Goal: Task Accomplishment & Management: Use online tool/utility

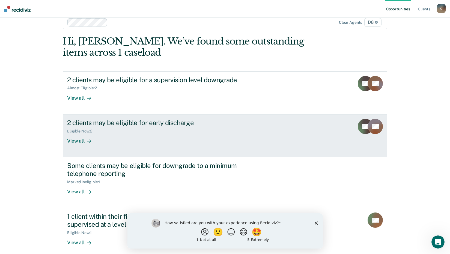
scroll to position [16, 0]
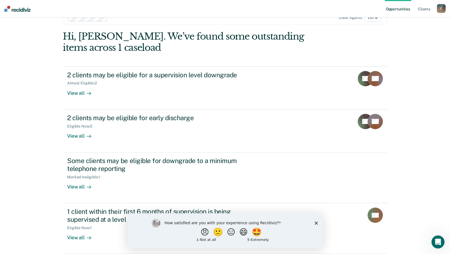
click at [316, 222] on polygon "Close survey" at bounding box center [315, 222] width 3 height 3
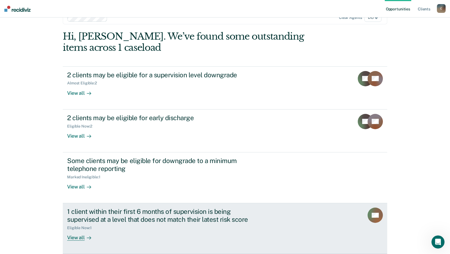
scroll to position [0, 0]
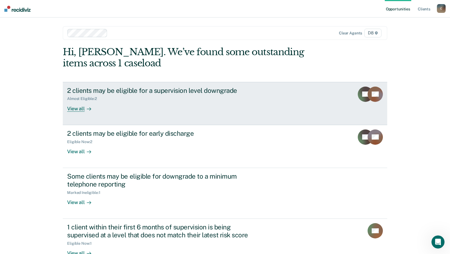
click at [76, 109] on div "View all" at bounding box center [82, 106] width 31 height 11
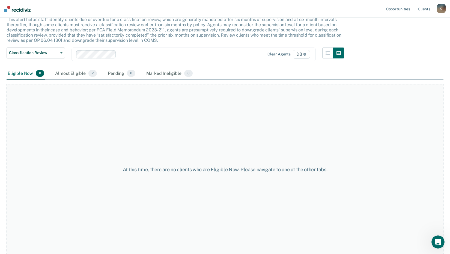
scroll to position [37, 0]
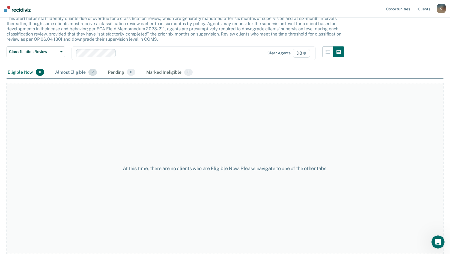
click at [78, 71] on div "Almost Eligible 2" at bounding box center [76, 73] width 44 height 12
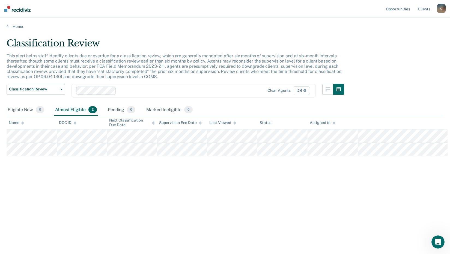
scroll to position [0, 0]
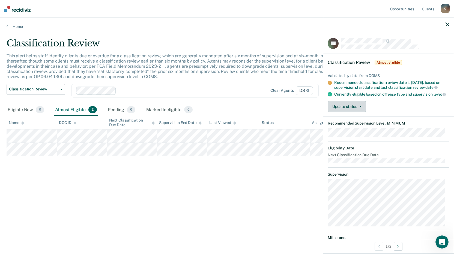
click at [355, 111] on button "Update status" at bounding box center [347, 106] width 38 height 11
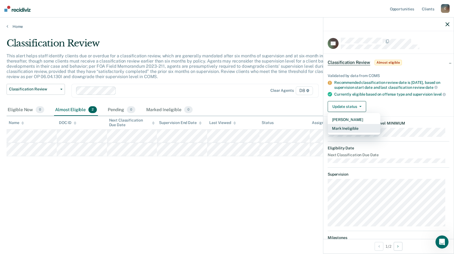
click at [359, 132] on button "Mark Ineligible" at bounding box center [354, 128] width 53 height 9
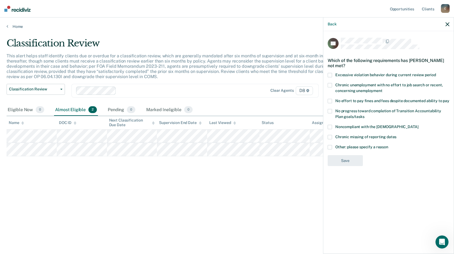
click at [333, 101] on label "No effort to pay fines and fees despite documented ability to pay" at bounding box center [389, 102] width 122 height 6
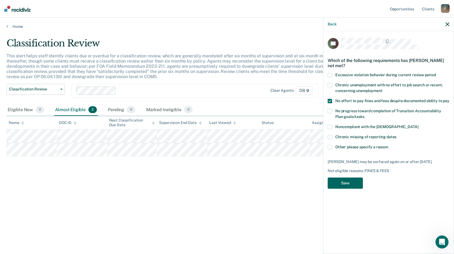
click at [348, 188] on button "Save" at bounding box center [345, 182] width 35 height 11
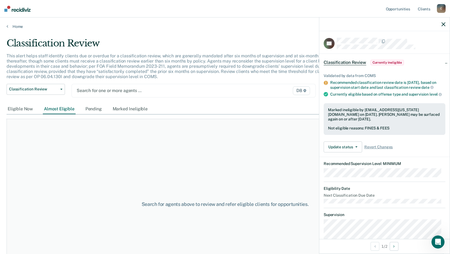
drag, startPoint x: 265, startPoint y: 90, endPoint x: 241, endPoint y: 92, distance: 24.1
click at [264, 90] on div "D8" at bounding box center [276, 90] width 70 height 9
drag, startPoint x: 132, startPoint y: 64, endPoint x: 129, endPoint y: 69, distance: 5.1
click at [132, 64] on p "This alert helps staff identify clients due or overdue for a classification rev…" at bounding box center [174, 66] width 335 height 26
click at [92, 111] on div "Pending" at bounding box center [93, 109] width 19 height 10
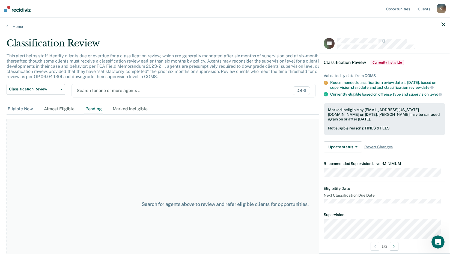
click at [19, 108] on div "Eligible Now" at bounding box center [21, 109] width 28 height 10
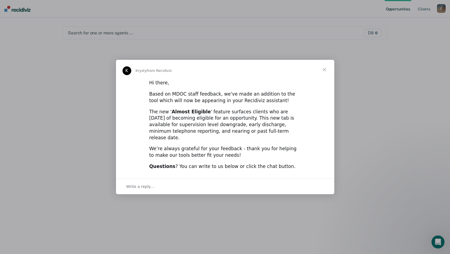
click at [327, 73] on span "Close" at bounding box center [325, 70] width 20 height 20
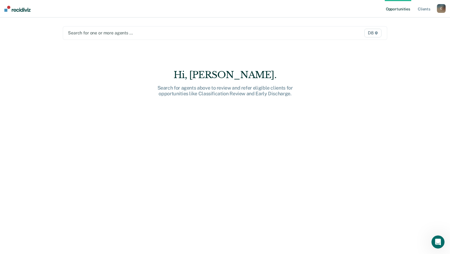
click at [396, 5] on link "Opportunities" at bounding box center [398, 8] width 26 height 17
click at [426, 7] on link "Client s" at bounding box center [424, 8] width 15 height 17
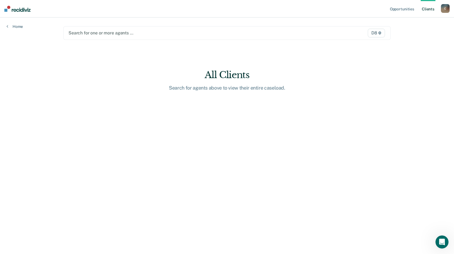
click at [23, 11] on img at bounding box center [17, 9] width 26 height 6
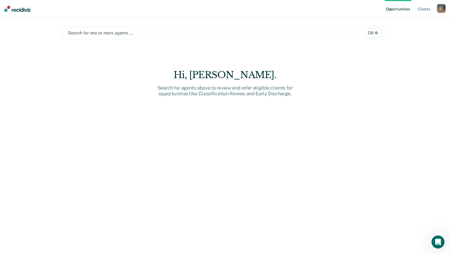
click at [440, 7] on div "C" at bounding box center [441, 8] width 9 height 9
click at [401, 22] on link "Profile" at bounding box center [419, 22] width 44 height 5
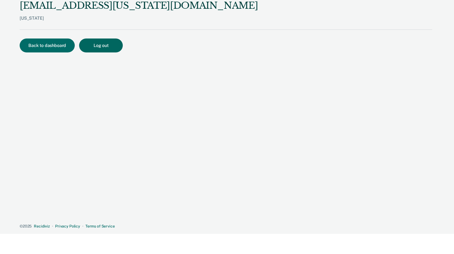
click at [108, 47] on button "Log out" at bounding box center [101, 45] width 44 height 14
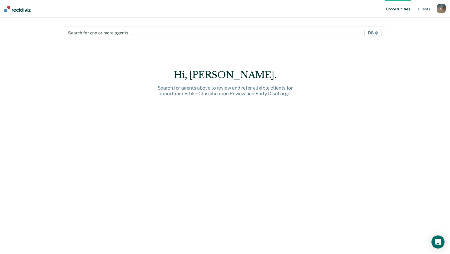
click at [180, 32] on div at bounding box center [177, 33] width 219 height 6
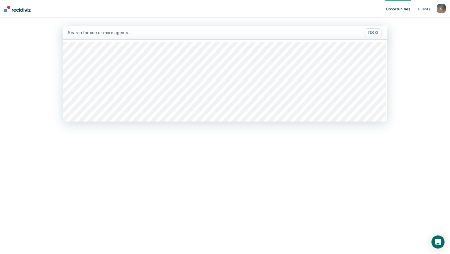
click at [402, 34] on div "Opportunities Client s [EMAIL_ADDRESS][US_STATE][DOMAIN_NAME] C Profile How it …" at bounding box center [225, 127] width 450 height 254
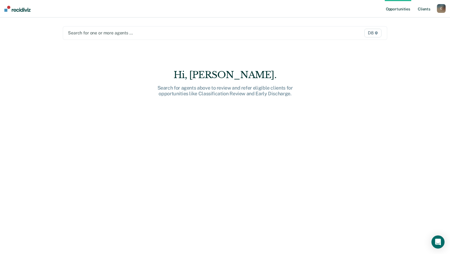
click at [424, 9] on link "Client s" at bounding box center [424, 8] width 15 height 17
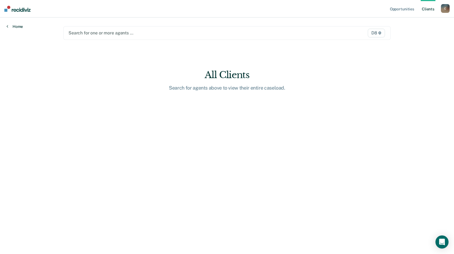
click at [16, 27] on link "Home" at bounding box center [15, 26] width 16 height 5
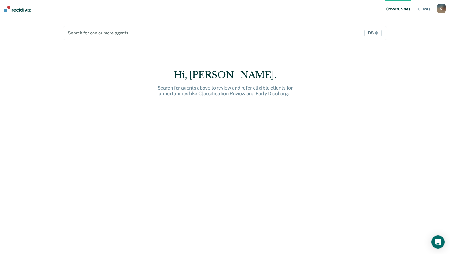
drag, startPoint x: 29, startPoint y: 13, endPoint x: 25, endPoint y: 11, distance: 4.5
click at [29, 13] on nav "Opportunities Client s CrawfordJ18@michigan.gov C Profile How it works Log Out" at bounding box center [225, 8] width 450 height 17
click at [21, 11] on img at bounding box center [17, 9] width 26 height 6
click at [374, 30] on span "D8" at bounding box center [372, 33] width 17 height 9
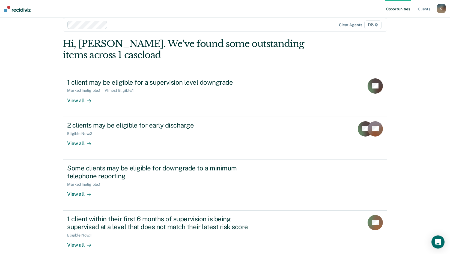
scroll to position [16, 0]
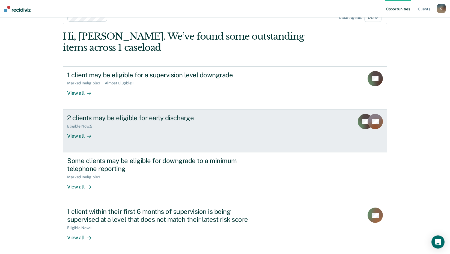
click at [73, 136] on div "View all" at bounding box center [82, 133] width 31 height 11
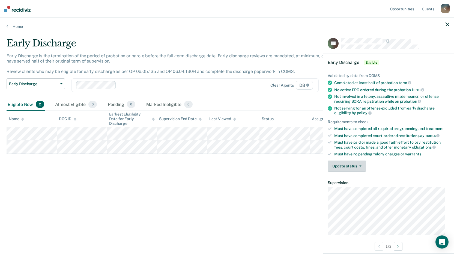
click at [360, 163] on button "Update status" at bounding box center [347, 165] width 38 height 11
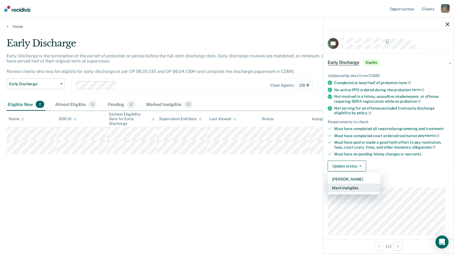
click at [367, 187] on button "Mark Ineligible" at bounding box center [354, 187] width 53 height 9
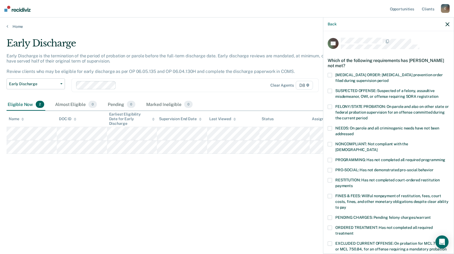
click at [332, 194] on span at bounding box center [330, 196] width 4 height 4
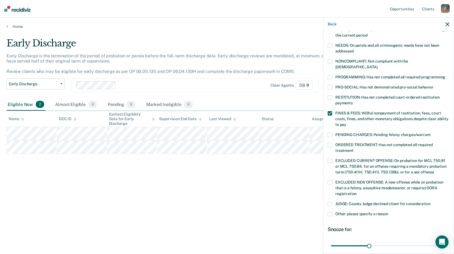
scroll to position [127, 0]
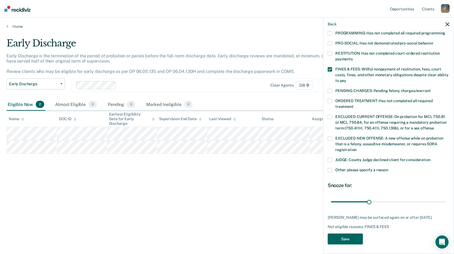
click at [348, 237] on button "Save" at bounding box center [345, 238] width 35 height 11
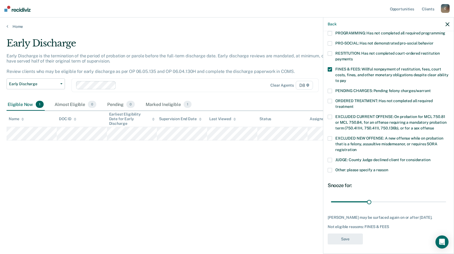
scroll to position [93, 0]
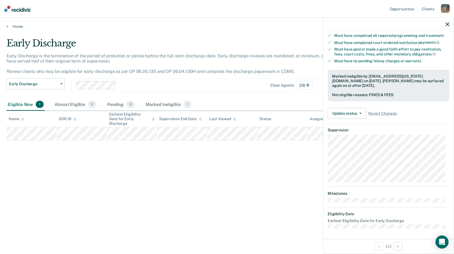
click at [274, 163] on div "Early Discharge Early Discharge is the termination of the period of probation o…" at bounding box center [227, 125] width 441 height 175
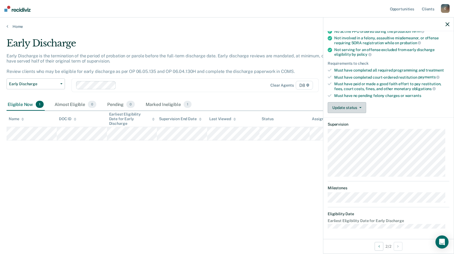
click at [348, 111] on button "Update status" at bounding box center [347, 107] width 38 height 11
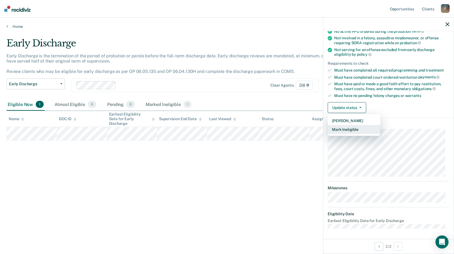
click at [351, 130] on button "Mark Ineligible" at bounding box center [354, 129] width 53 height 9
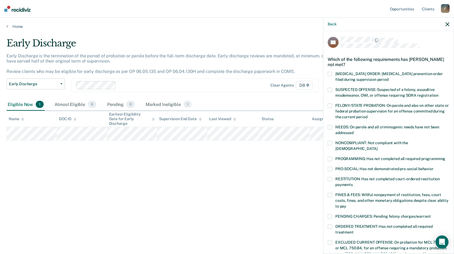
scroll to position [0, 0]
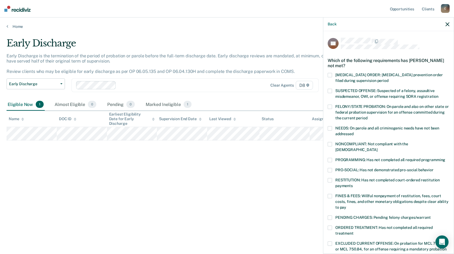
click at [330, 144] on span at bounding box center [330, 144] width 4 height 4
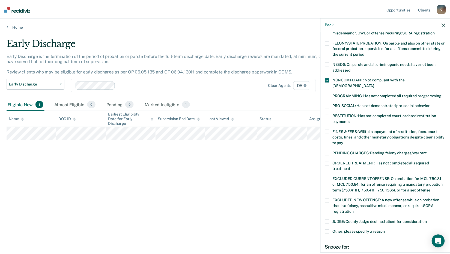
scroll to position [127, 0]
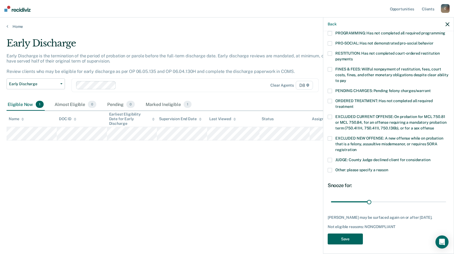
click at [355, 240] on button "Save" at bounding box center [345, 238] width 35 height 11
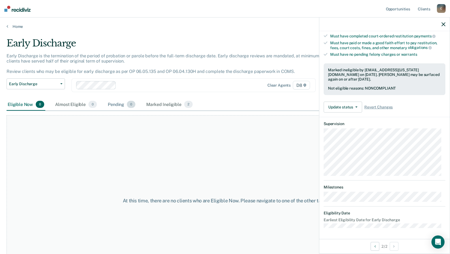
scroll to position [99, 0]
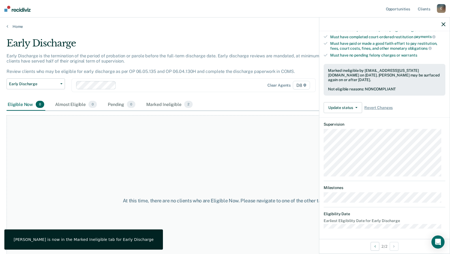
click at [443, 22] on button "button" at bounding box center [444, 24] width 4 height 5
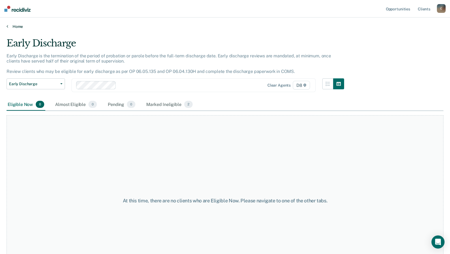
click at [8, 25] on icon at bounding box center [8, 26] width 2 height 4
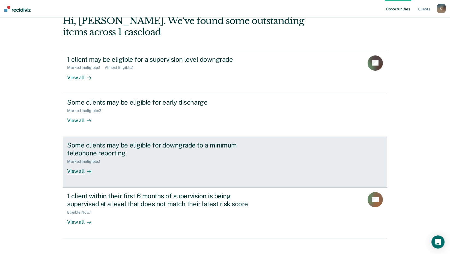
scroll to position [37, 0]
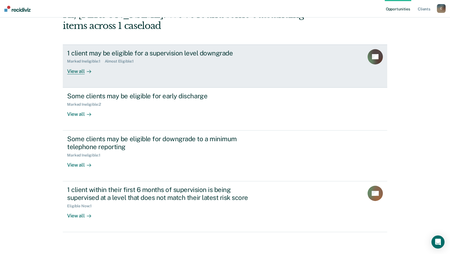
click at [75, 67] on div "View all" at bounding box center [82, 69] width 31 height 11
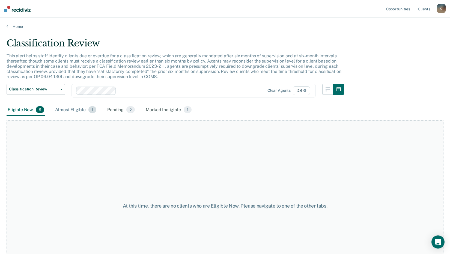
click at [73, 109] on div "Almost Eligible 1" at bounding box center [75, 110] width 43 height 12
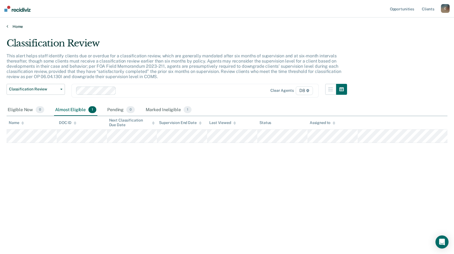
click at [18, 24] on div "Home" at bounding box center [227, 22] width 454 height 11
click at [18, 25] on link "Home" at bounding box center [227, 26] width 441 height 5
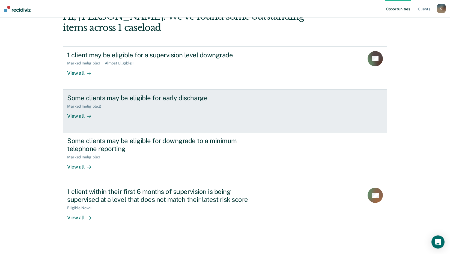
scroll to position [37, 0]
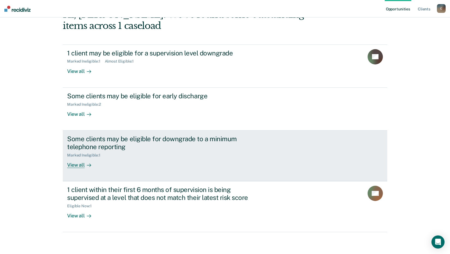
click at [72, 166] on div "View all" at bounding box center [82, 162] width 31 height 11
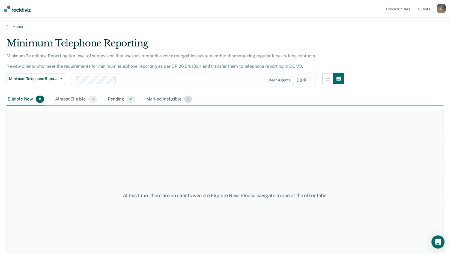
click at [152, 97] on div "Marked Ineligible 1" at bounding box center [169, 99] width 48 height 12
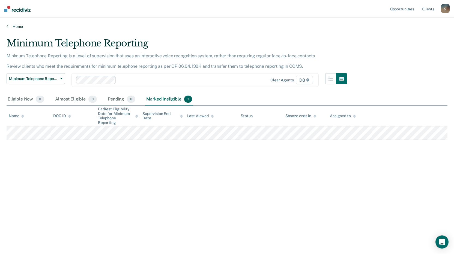
click at [17, 28] on link "Home" at bounding box center [227, 26] width 441 height 5
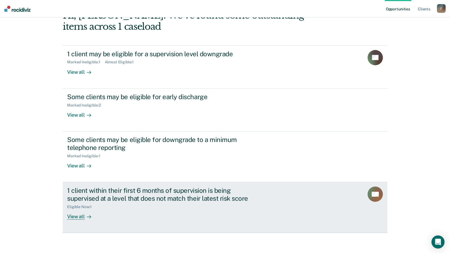
scroll to position [37, 0]
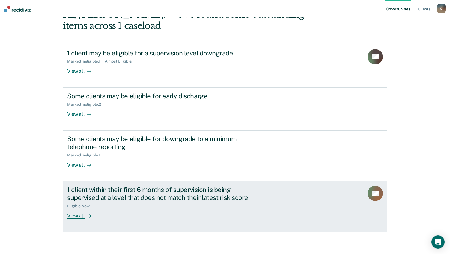
click at [67, 217] on div "View all" at bounding box center [82, 213] width 31 height 11
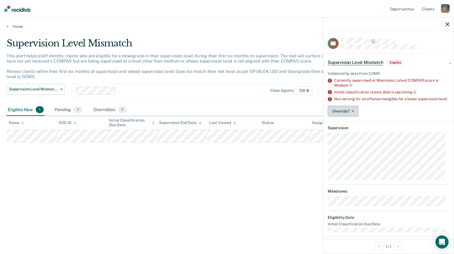
click at [349, 115] on button "Override?" at bounding box center [343, 111] width 31 height 11
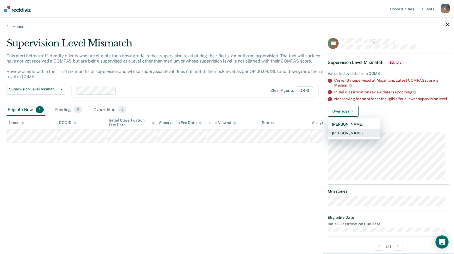
click at [359, 137] on button "Mark Overridden" at bounding box center [354, 133] width 53 height 9
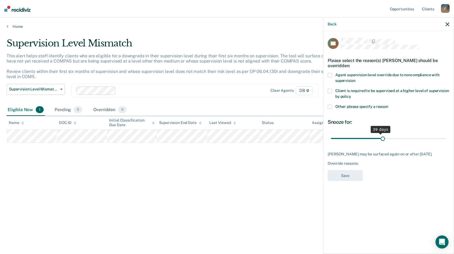
click at [383, 136] on input "range" at bounding box center [388, 138] width 115 height 10
drag, startPoint x: 388, startPoint y: 136, endPoint x: 409, endPoint y: 139, distance: 21.4
type input "62"
click at [409, 139] on input "range" at bounding box center [388, 138] width 115 height 10
click at [326, 75] on div "RS Please select the reason(s) Robin Smith should be overridden: Agent supervis…" at bounding box center [388, 141] width 130 height 221
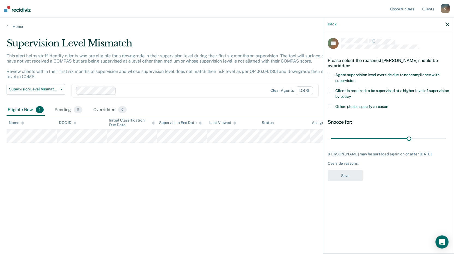
click at [328, 73] on div "RS Please select the reason(s) Robin Smith should be overridden: Agent supervis…" at bounding box center [388, 141] width 130 height 221
click at [331, 75] on span at bounding box center [330, 75] width 4 height 4
click at [348, 176] on button "Save" at bounding box center [345, 175] width 35 height 11
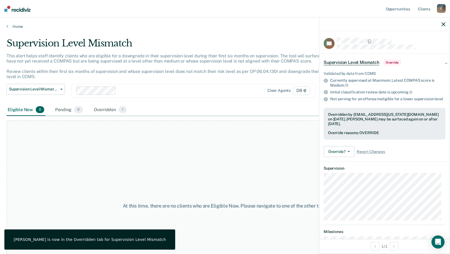
drag, startPoint x: 441, startPoint y: 21, endPoint x: 442, endPoint y: 23, distance: 3.1
click at [441, 21] on div at bounding box center [384, 24] width 130 height 14
click at [442, 25] on icon "button" at bounding box center [444, 24] width 4 height 4
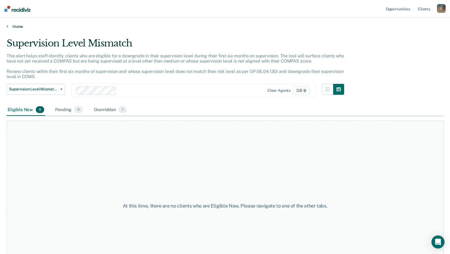
click at [13, 27] on link "Home" at bounding box center [225, 26] width 437 height 5
